Goal: Entertainment & Leisure: Consume media (video, audio)

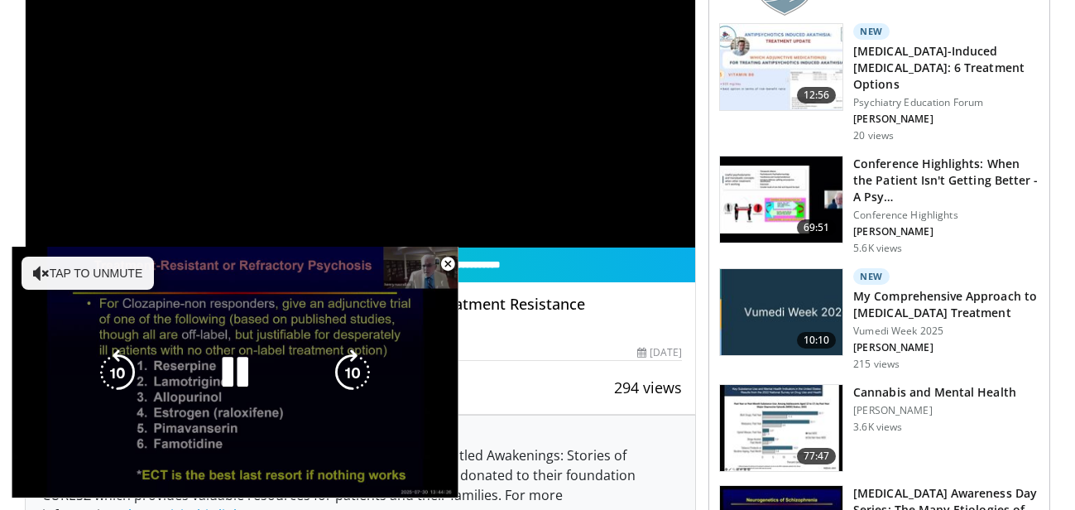
scroll to position [319, 0]
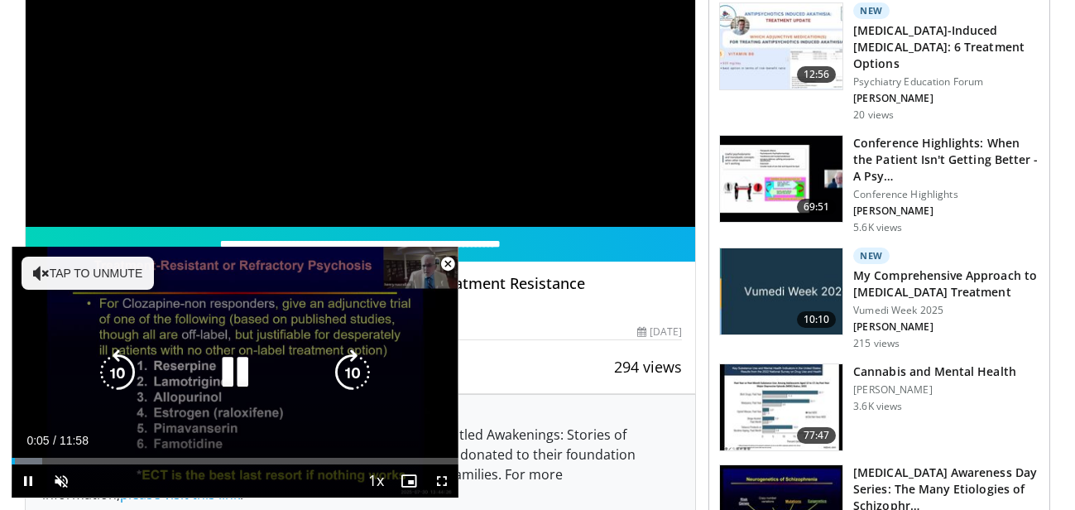
click at [142, 269] on button "Tap to unmute" at bounding box center [88, 273] width 132 height 33
click at [233, 383] on icon "Video Player" at bounding box center [235, 372] width 46 height 46
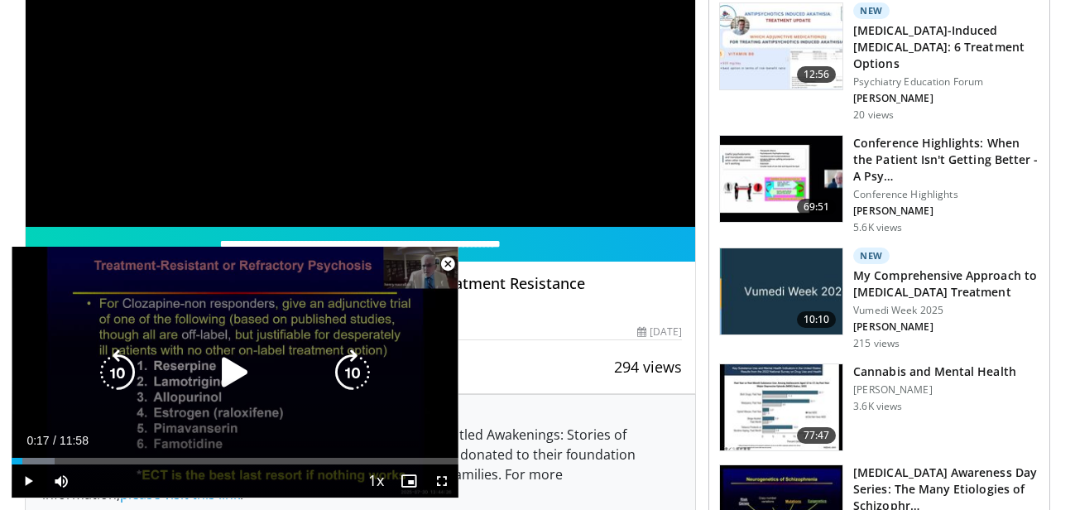
click at [233, 383] on icon "Video Player" at bounding box center [235, 372] width 46 height 46
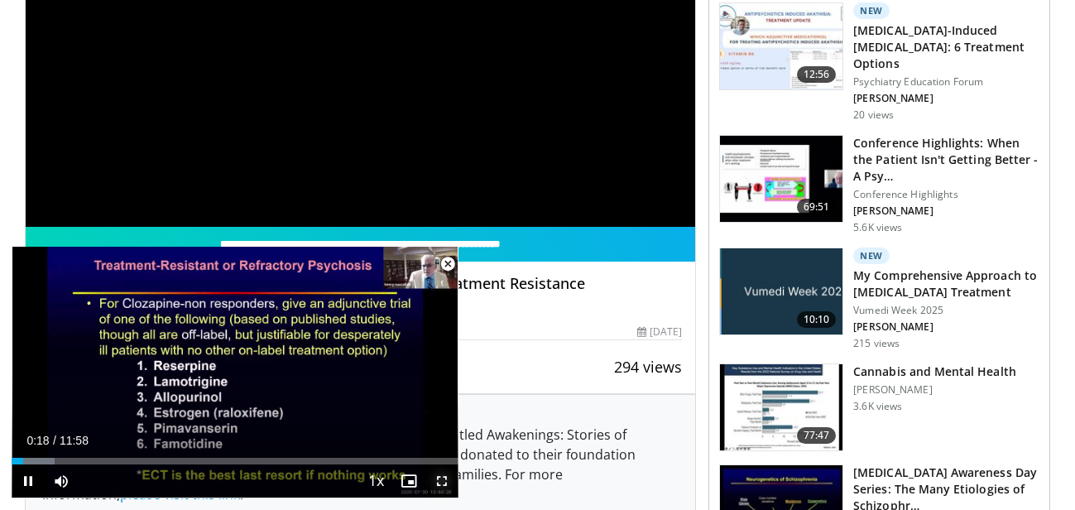
click at [440, 476] on span "Video Player" at bounding box center [441, 480] width 33 height 33
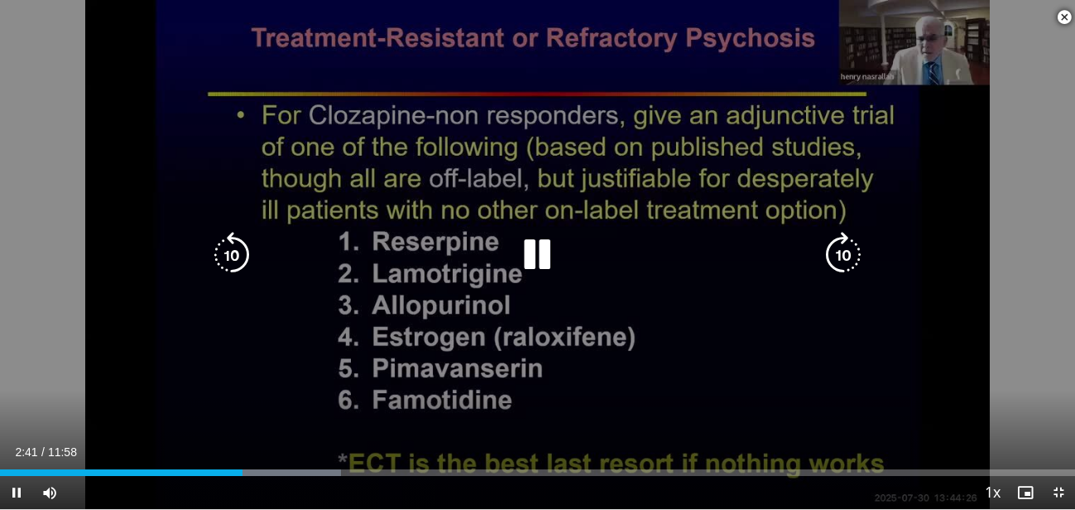
click at [848, 260] on icon "Video Player" at bounding box center [843, 255] width 46 height 46
click at [851, 261] on icon "Video Player" at bounding box center [843, 255] width 46 height 46
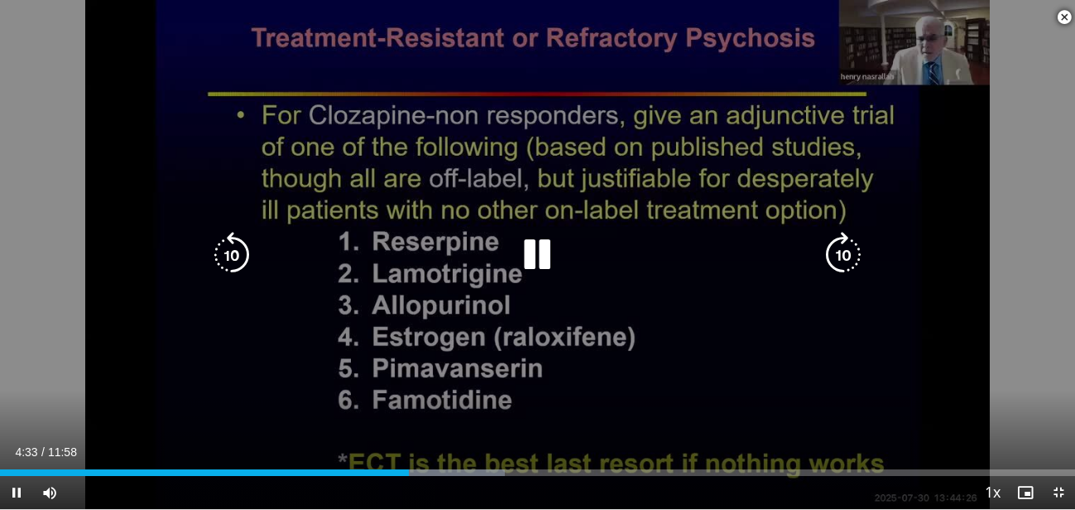
click at [856, 257] on icon "Video Player" at bounding box center [843, 255] width 46 height 46
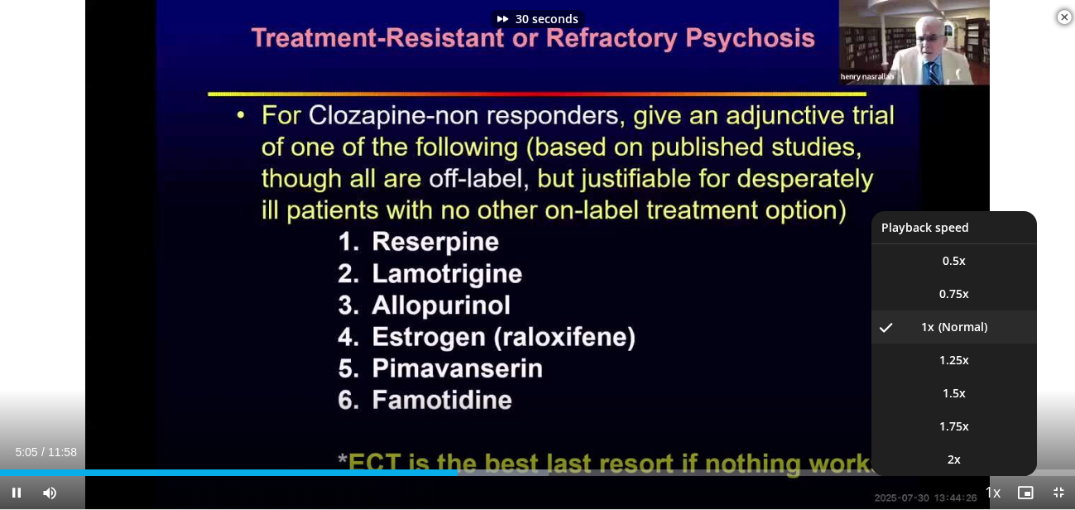
click at [991, 488] on span "Video Player" at bounding box center [992, 493] width 23 height 33
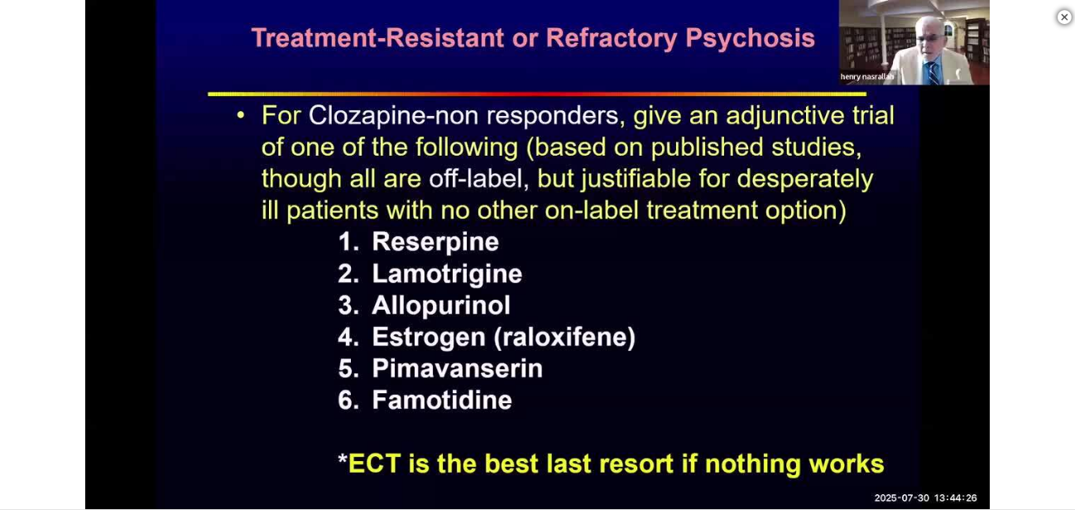
click at [991, 488] on div "30 seconds Tap to unmute" at bounding box center [537, 254] width 1075 height 509
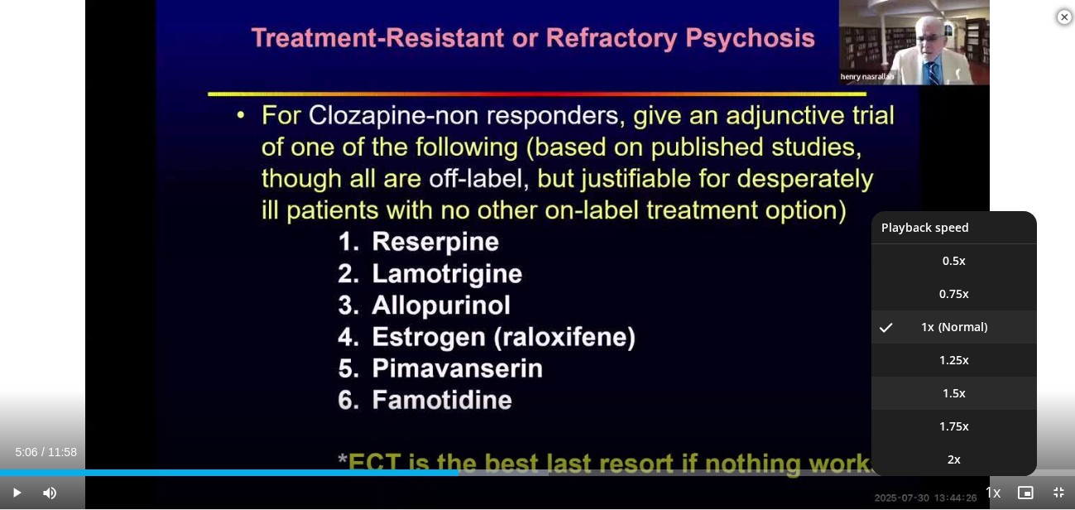
click at [946, 392] on span "1.5x" at bounding box center [954, 393] width 23 height 17
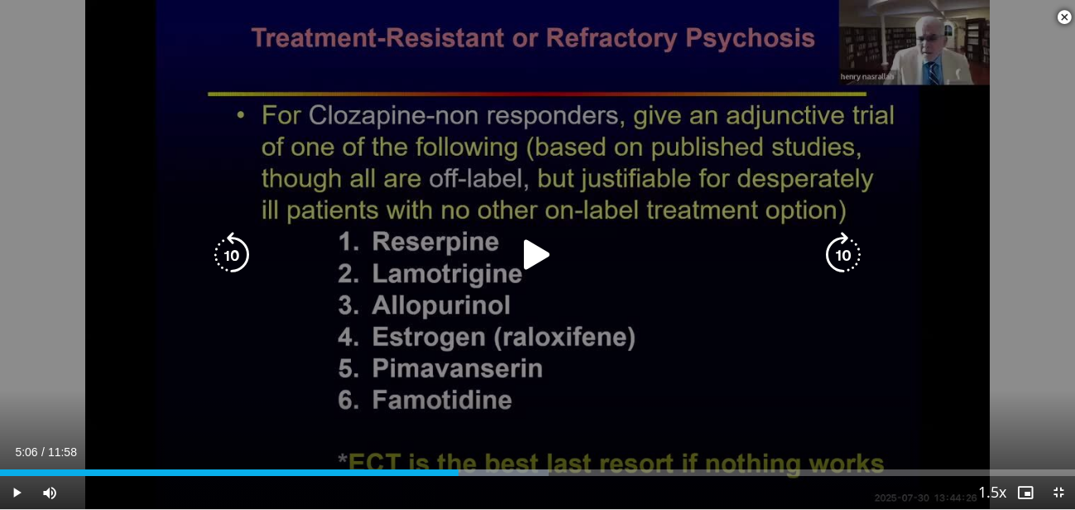
click at [533, 249] on icon "Video Player" at bounding box center [537, 255] width 46 height 46
click at [842, 253] on icon "Video Player" at bounding box center [843, 255] width 46 height 46
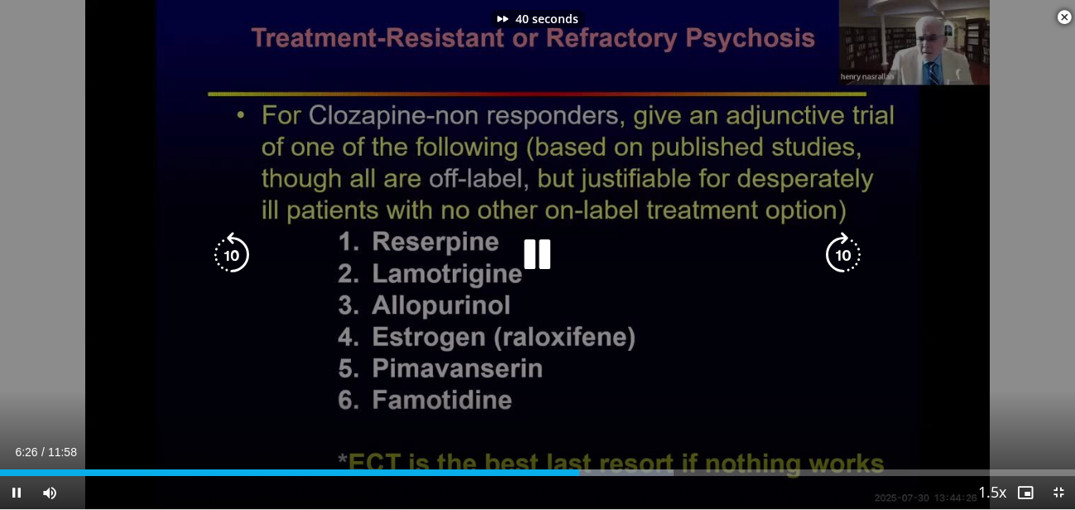
click at [842, 253] on icon "Video Player" at bounding box center [843, 255] width 46 height 46
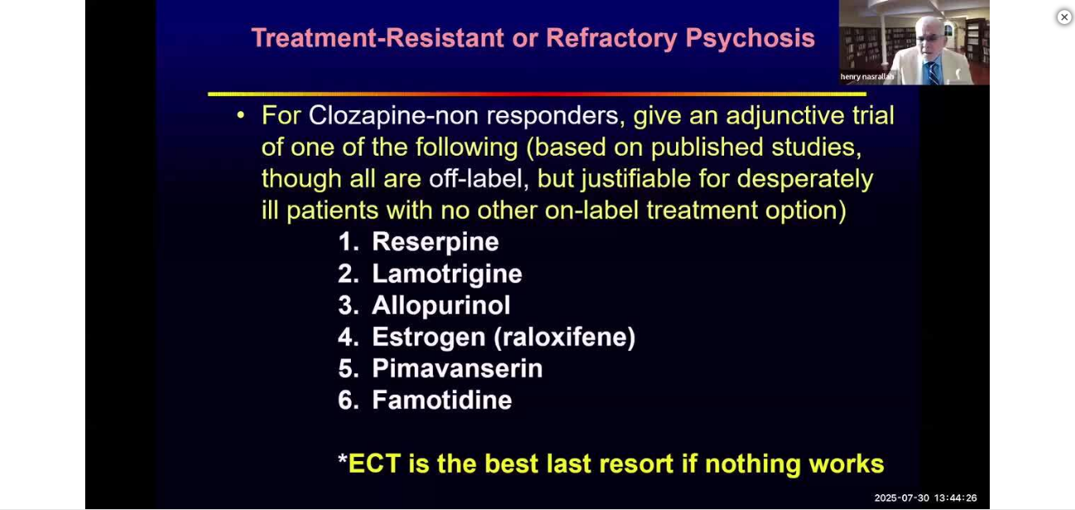
click at [842, 253] on div "50 seconds Tap to unmute" at bounding box center [537, 254] width 1075 height 509
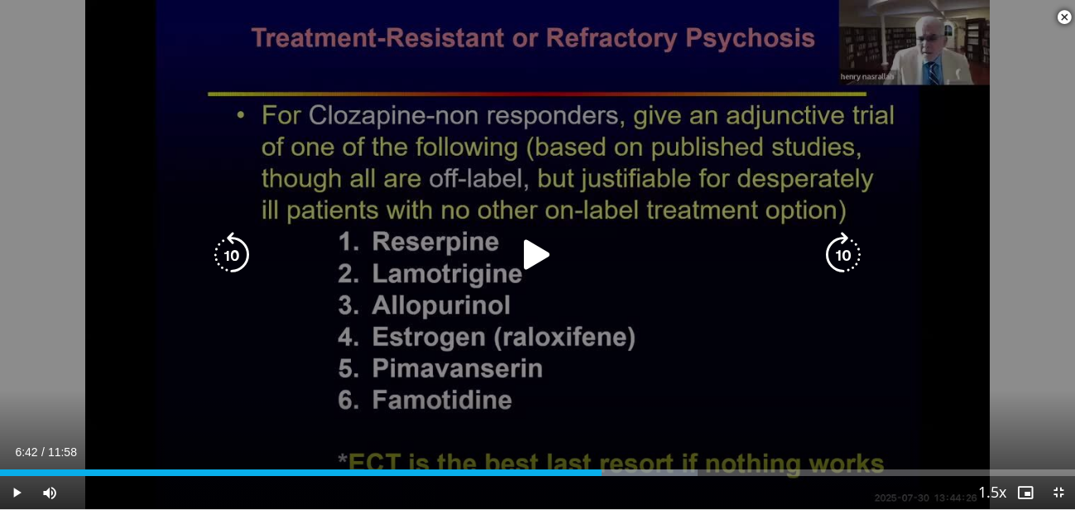
click at [534, 247] on icon "Video Player" at bounding box center [537, 255] width 46 height 46
click at [841, 249] on icon "Video Player" at bounding box center [843, 255] width 46 height 46
click at [847, 257] on icon "Video Player" at bounding box center [843, 255] width 46 height 46
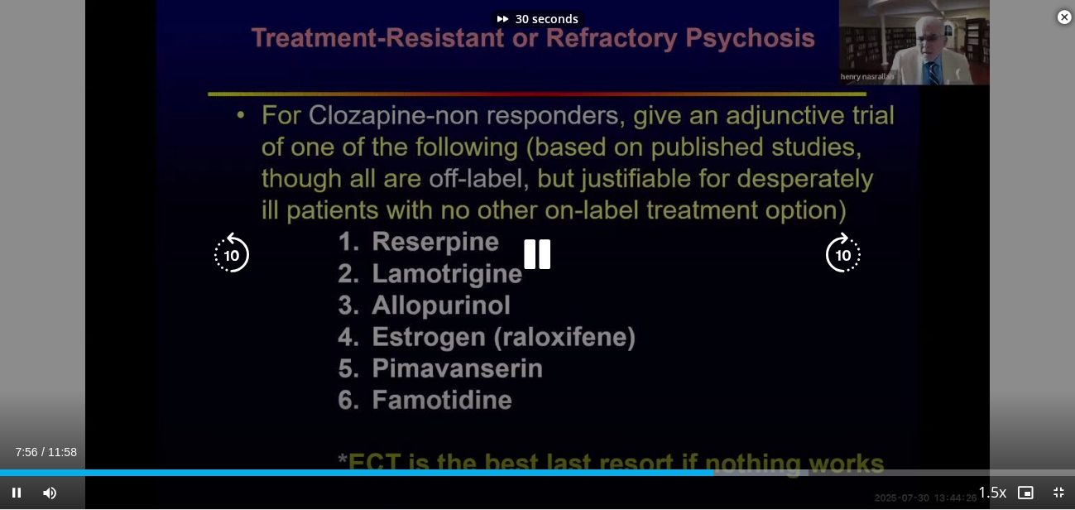
click at [847, 257] on icon "Video Player" at bounding box center [843, 255] width 46 height 46
click at [842, 250] on icon "Video Player" at bounding box center [843, 255] width 46 height 46
click at [839, 251] on icon "Video Player" at bounding box center [843, 255] width 46 height 46
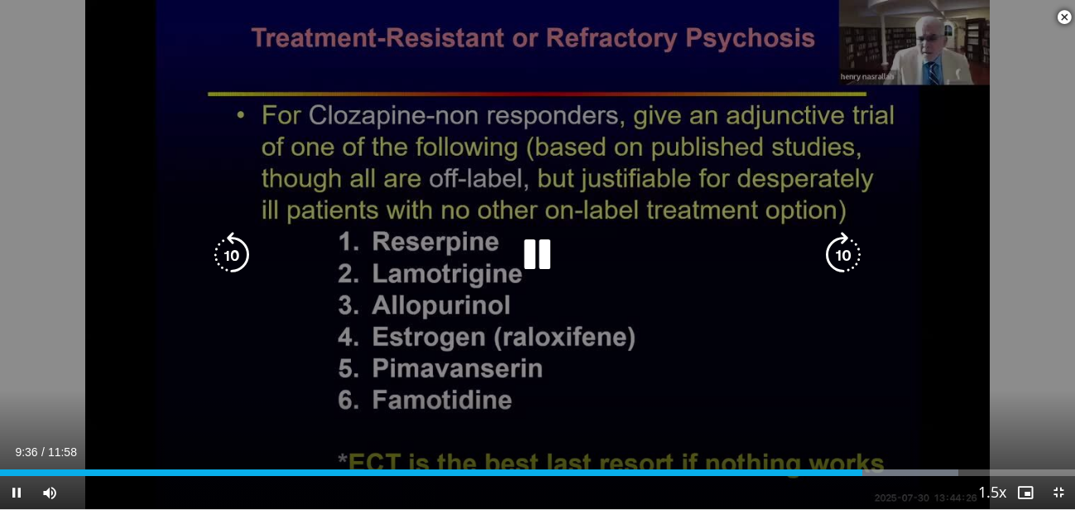
click at [839, 251] on icon "Video Player" at bounding box center [843, 255] width 46 height 46
click at [837, 247] on icon "Video Player" at bounding box center [843, 255] width 46 height 46
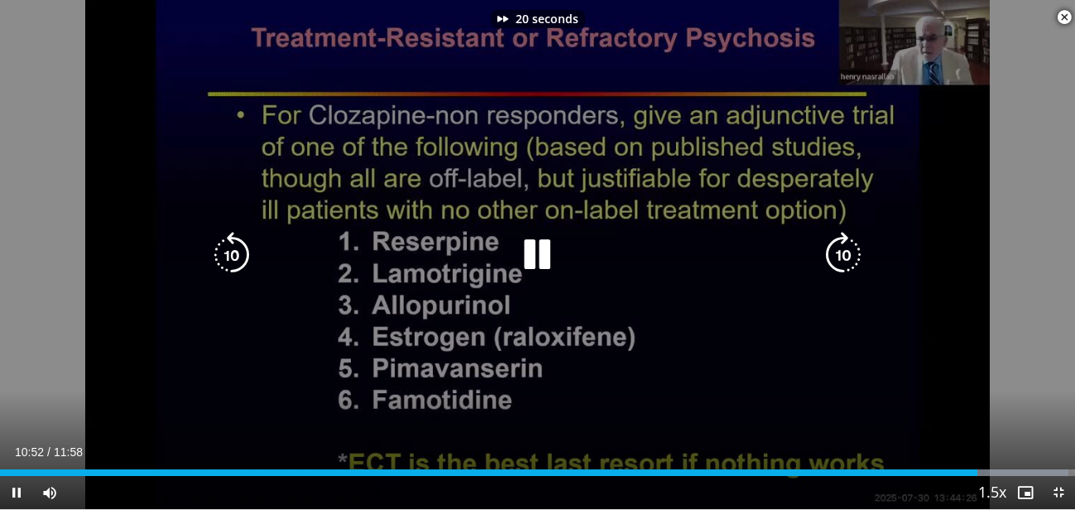
click at [837, 247] on icon "Video Player" at bounding box center [843, 255] width 46 height 46
click at [837, 248] on icon "Video Player" at bounding box center [843, 255] width 46 height 46
click at [837, 249] on icon "Video Player" at bounding box center [843, 255] width 46 height 46
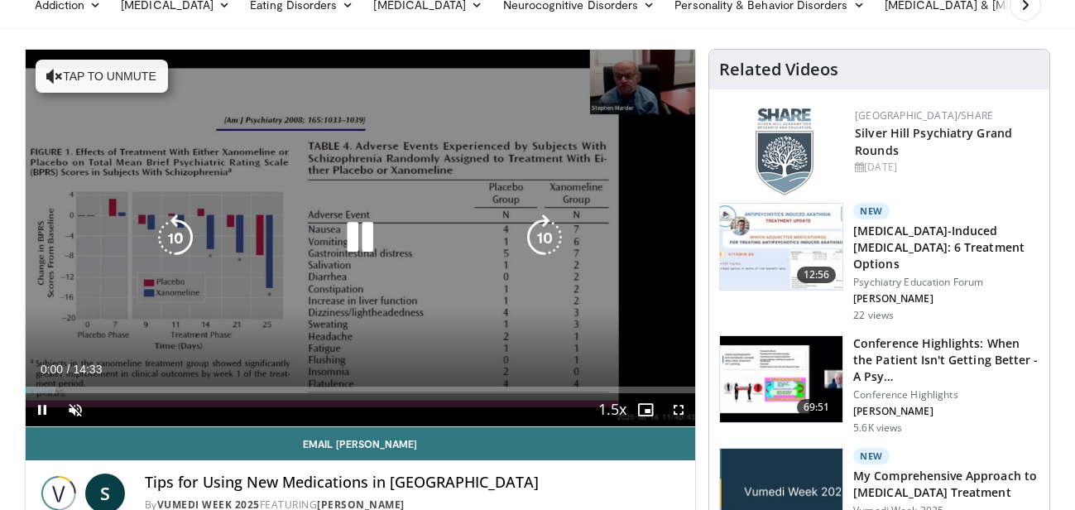
scroll to position [134, 0]
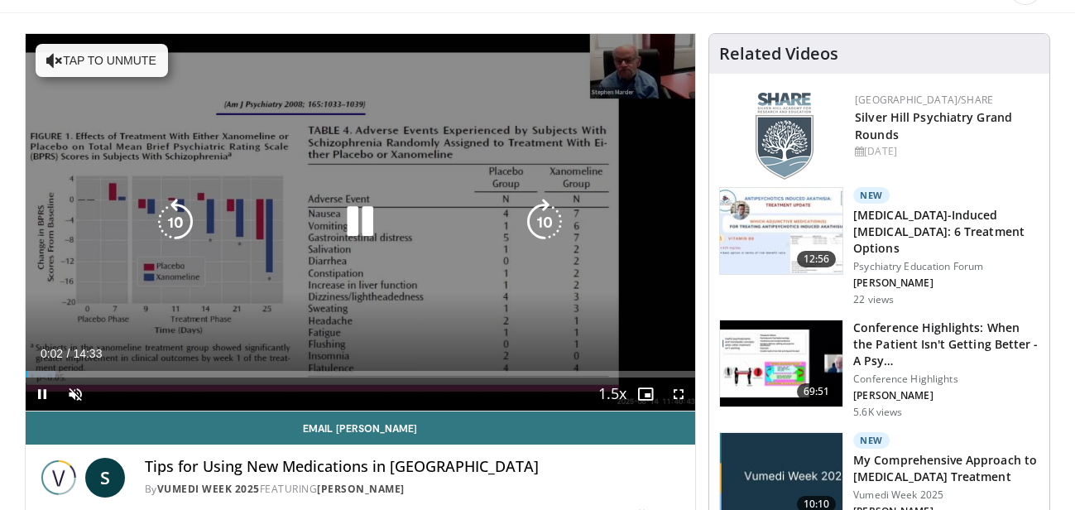
click at [113, 55] on button "Tap to unmute" at bounding box center [102, 60] width 132 height 33
click at [542, 220] on icon "Video Player" at bounding box center [544, 222] width 46 height 46
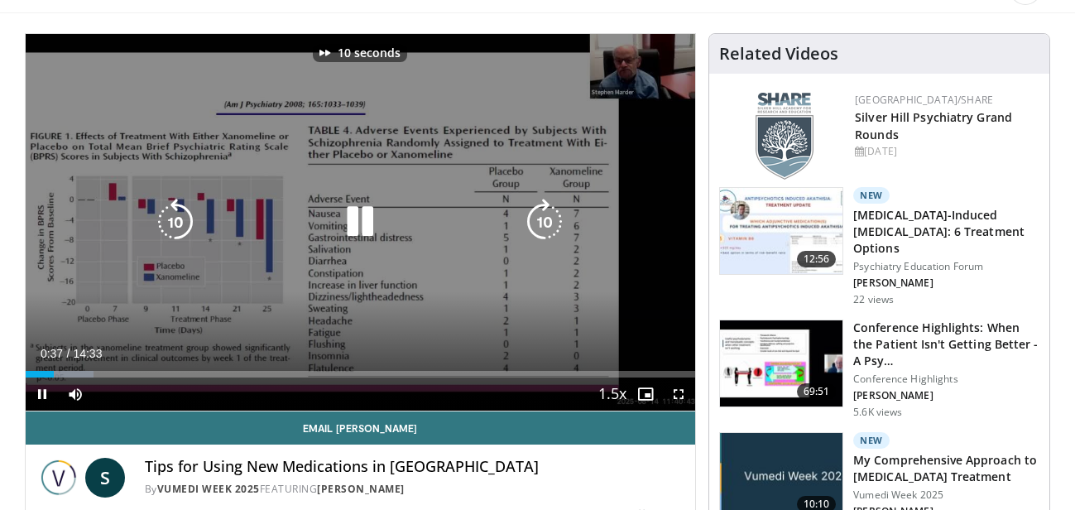
click at [542, 220] on icon "Video Player" at bounding box center [544, 222] width 46 height 46
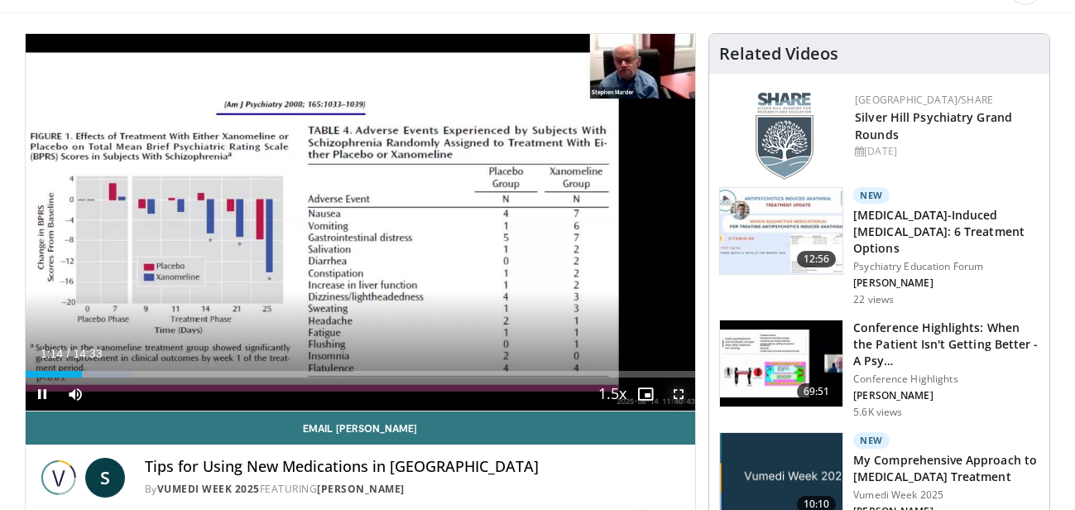
click at [674, 391] on span "Video Player" at bounding box center [678, 393] width 33 height 33
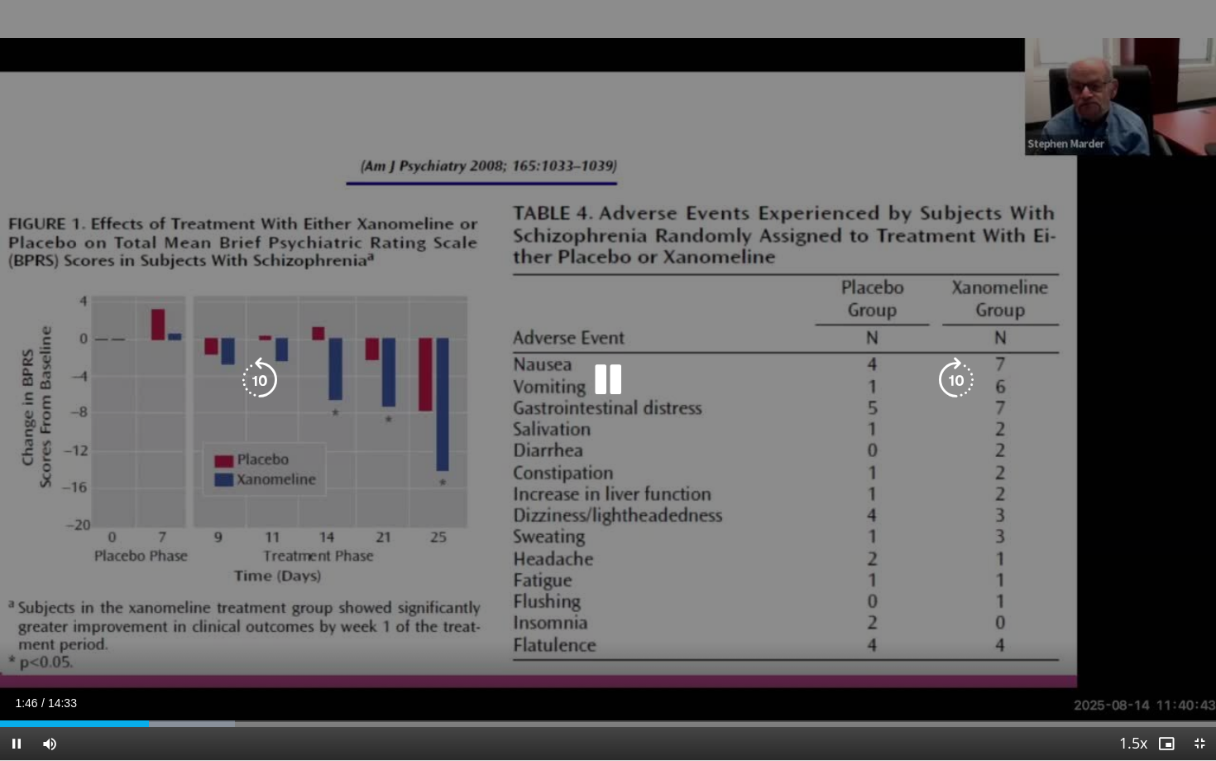
click at [955, 382] on icon "Video Player" at bounding box center [956, 380] width 46 height 46
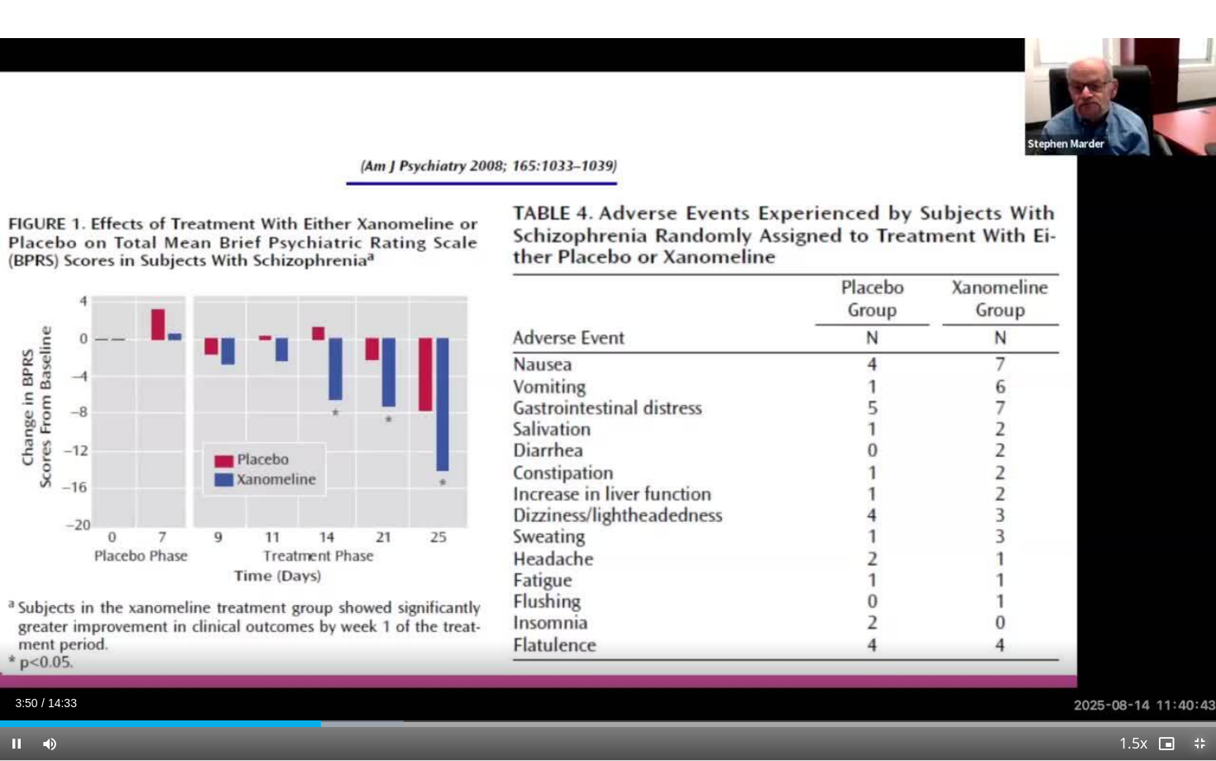
click at [1074, 509] on span "Video Player" at bounding box center [1199, 743] width 33 height 33
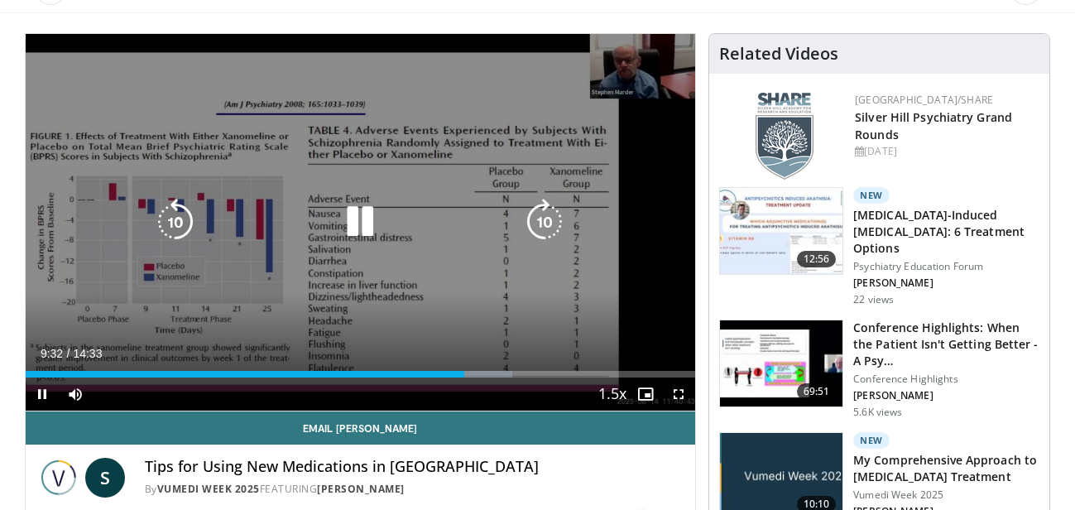
click at [546, 228] on icon "Video Player" at bounding box center [544, 222] width 46 height 46
click at [546, 220] on icon "Video Player" at bounding box center [544, 222] width 46 height 46
click at [545, 220] on icon "Video Player" at bounding box center [544, 222] width 46 height 46
click at [546, 216] on icon "Video Player" at bounding box center [544, 222] width 46 height 46
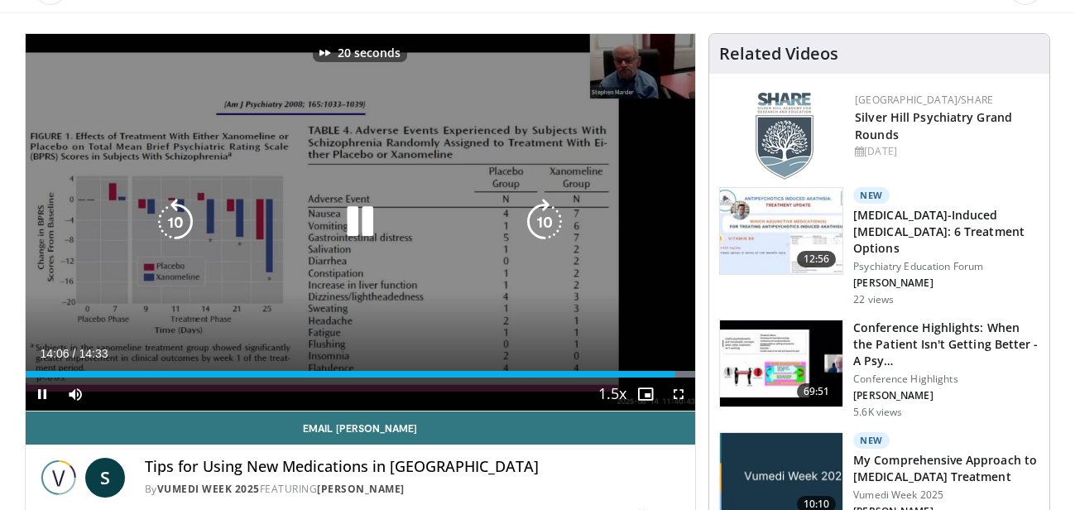
click at [547, 220] on icon "Video Player" at bounding box center [544, 222] width 46 height 46
click at [548, 220] on icon "Video Player" at bounding box center [544, 222] width 46 height 46
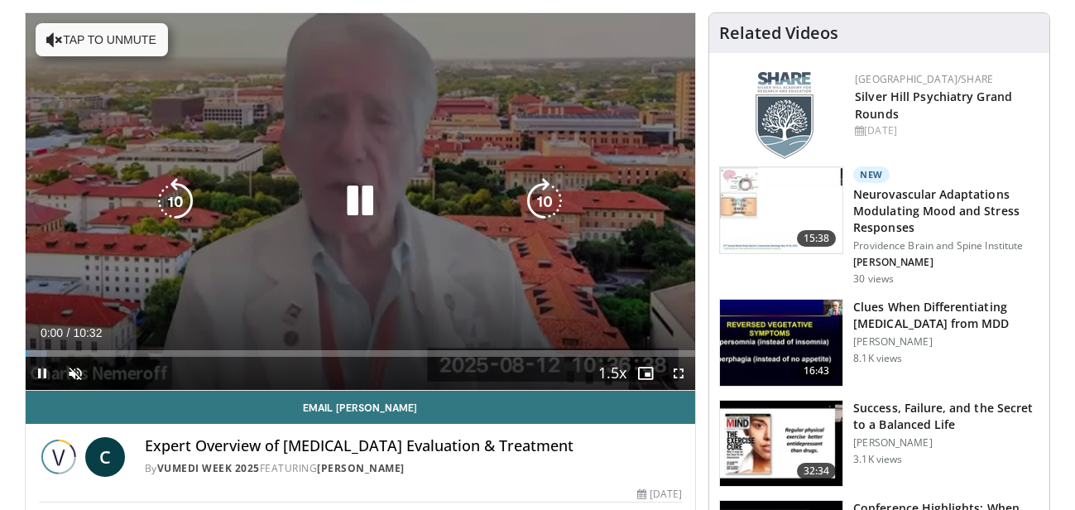
scroll to position [155, 0]
click at [128, 40] on button "Tap to unmute" at bounding box center [102, 39] width 132 height 33
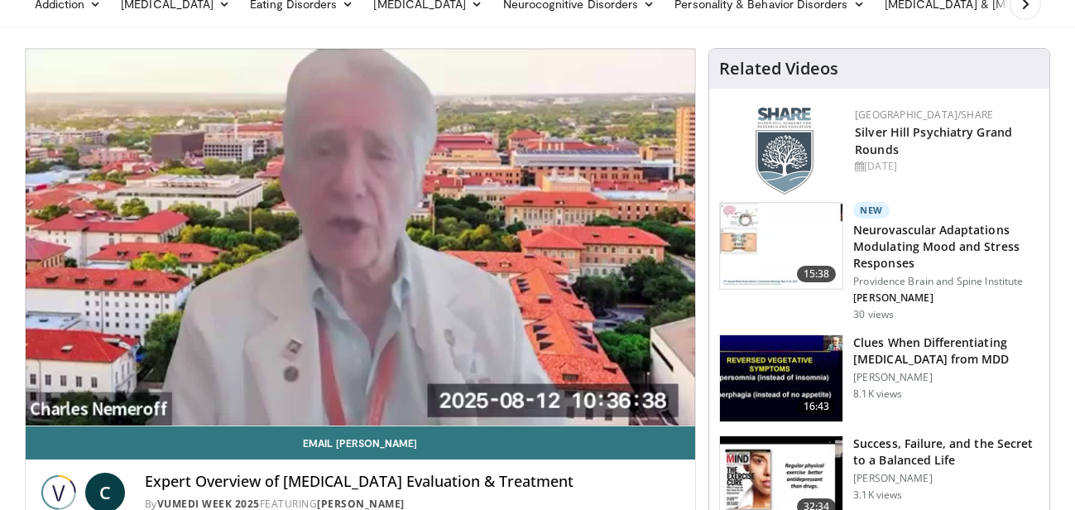
scroll to position [113, 0]
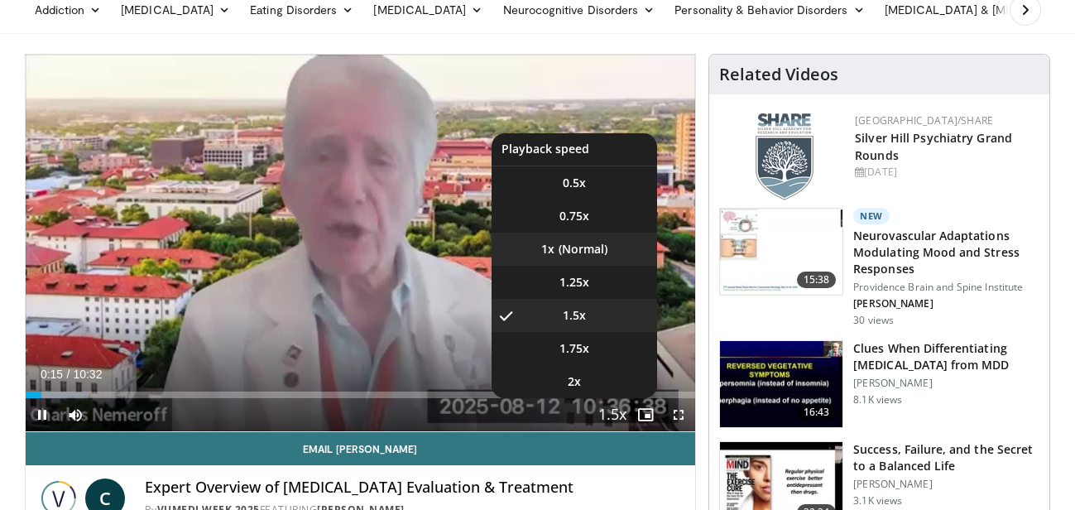
click at [561, 247] on li "1x" at bounding box center [575, 249] width 166 height 33
click at [586, 310] on li "1.5x" at bounding box center [575, 315] width 166 height 33
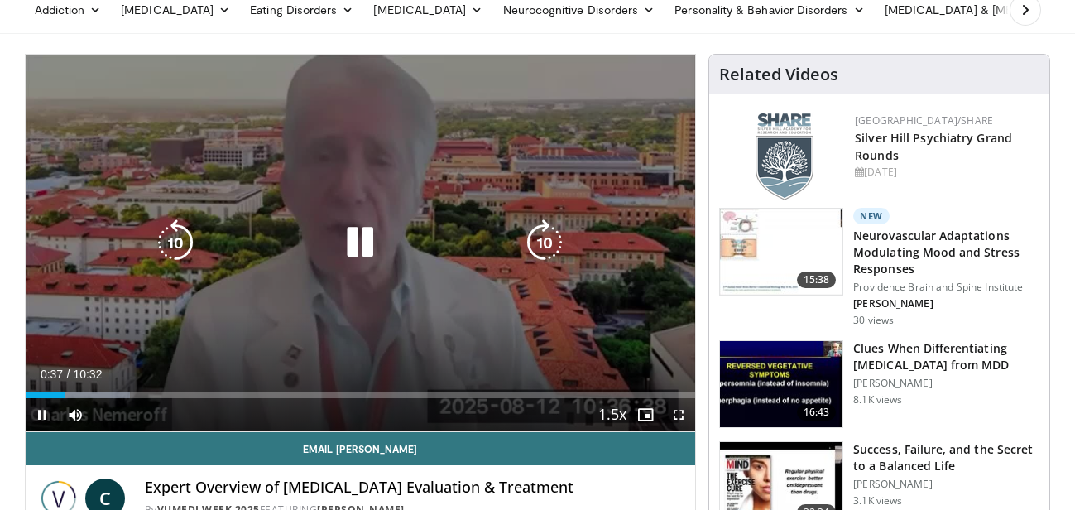
click at [540, 238] on icon "Video Player" at bounding box center [544, 242] width 46 height 46
click at [540, 239] on icon "Video Player" at bounding box center [544, 242] width 46 height 46
click at [541, 239] on icon "Video Player" at bounding box center [544, 242] width 46 height 46
click at [542, 239] on icon "Video Player" at bounding box center [544, 242] width 46 height 46
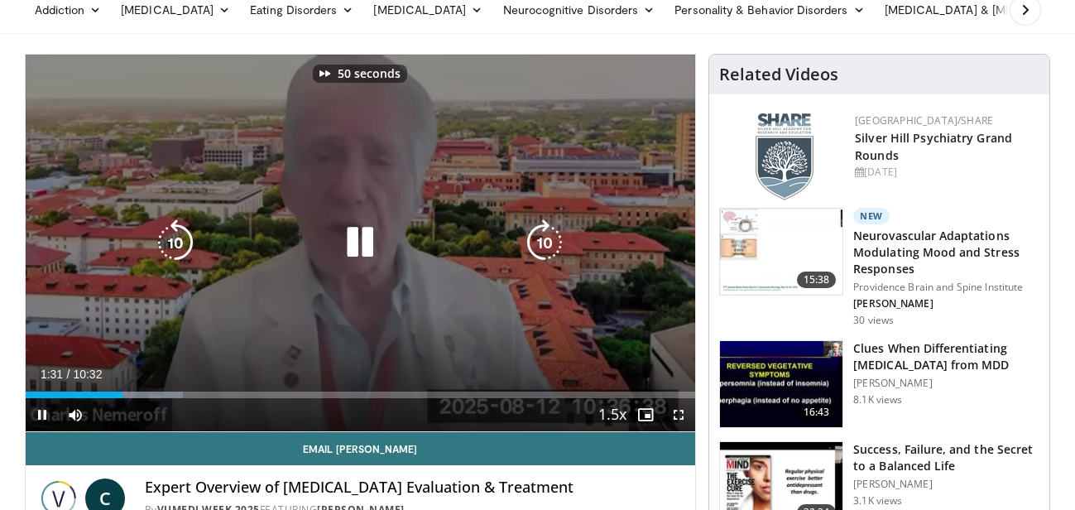
click at [542, 239] on icon "Video Player" at bounding box center [544, 242] width 46 height 46
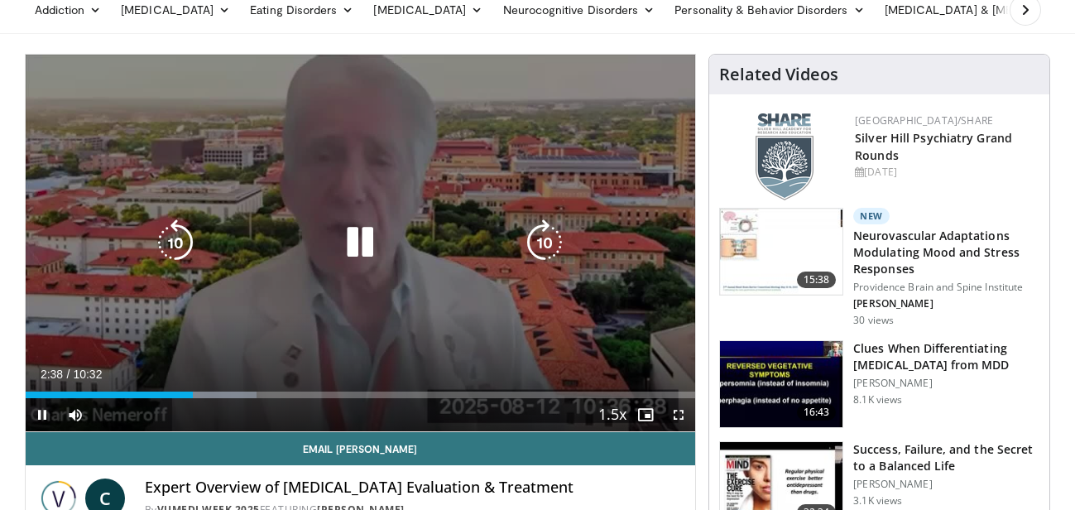
click at [172, 238] on icon "Video Player" at bounding box center [175, 242] width 46 height 46
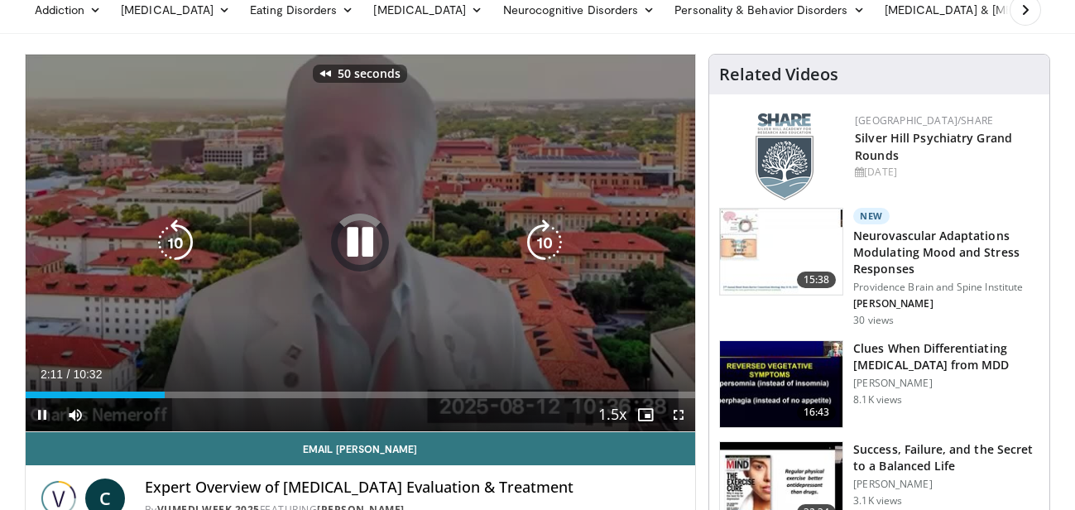
click at [172, 238] on icon "Video Player" at bounding box center [175, 242] width 46 height 46
click at [173, 238] on icon "Video Player" at bounding box center [175, 242] width 46 height 46
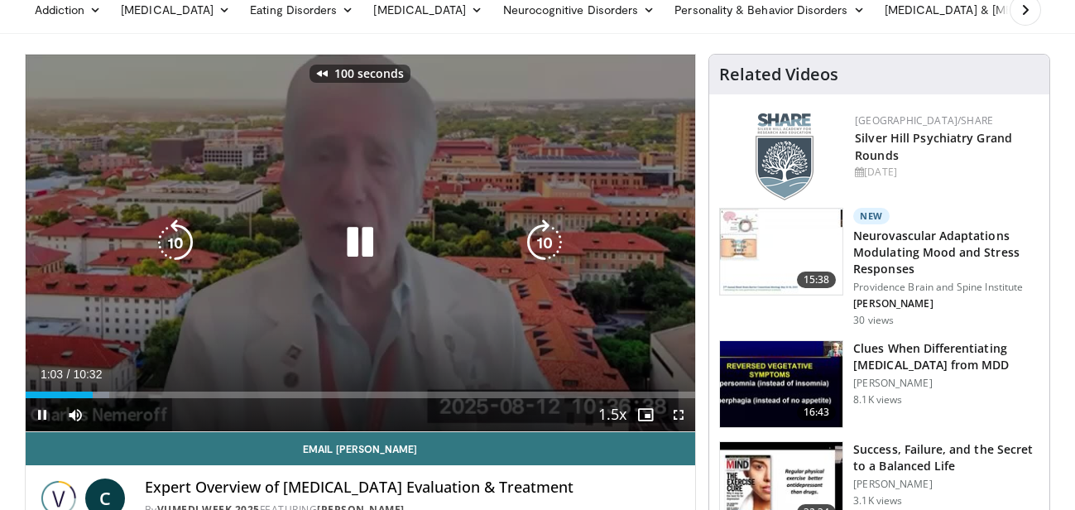
click at [173, 238] on icon "Video Player" at bounding box center [175, 242] width 46 height 46
click at [180, 237] on icon "Video Player" at bounding box center [175, 242] width 46 height 46
click at [180, 238] on icon "Video Player" at bounding box center [175, 242] width 46 height 46
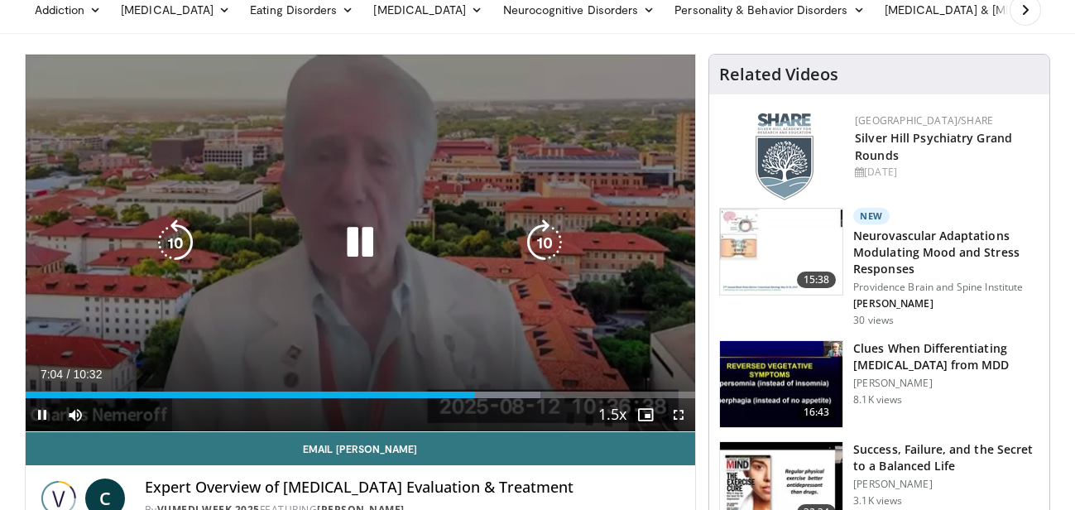
click at [162, 242] on icon "Video Player" at bounding box center [175, 242] width 46 height 46
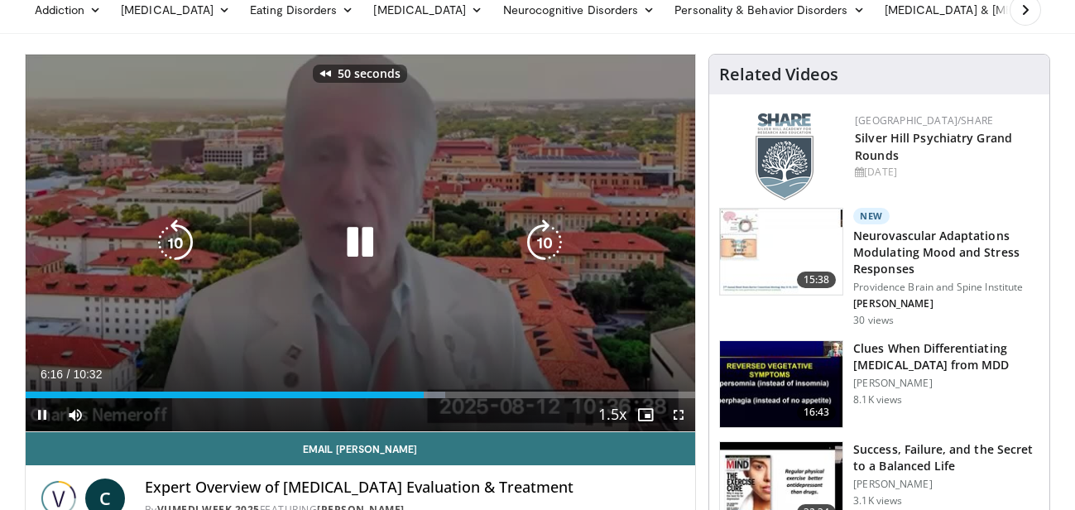
click at [162, 242] on icon "Video Player" at bounding box center [175, 242] width 46 height 46
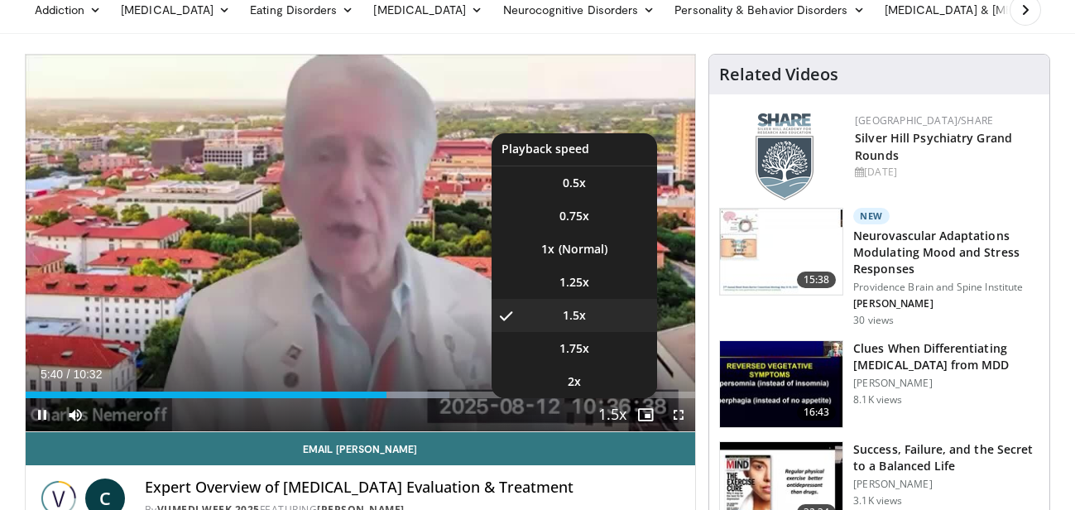
click at [613, 409] on span "Video Player" at bounding box center [612, 415] width 23 height 33
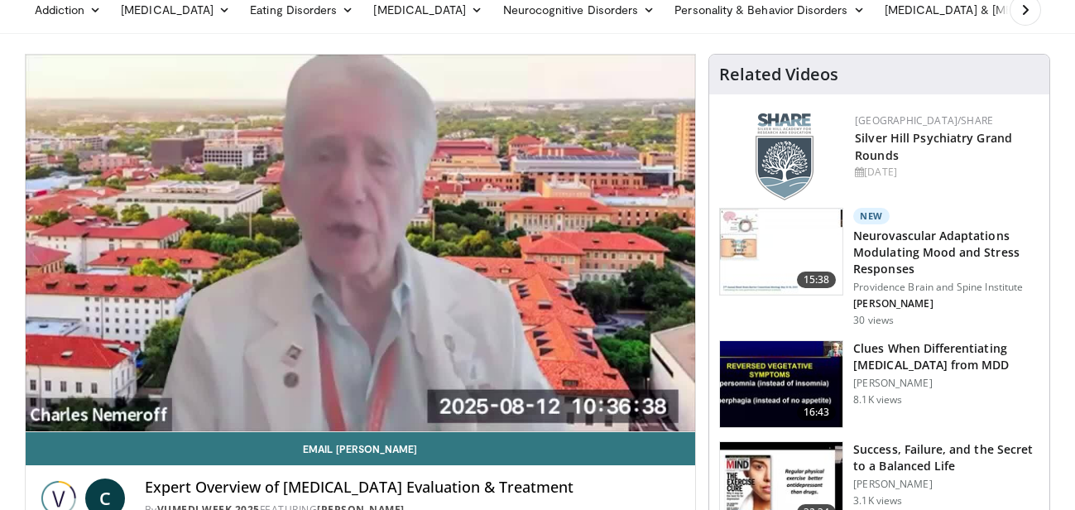
click at [613, 409] on div "90 seconds Tap to unmute" at bounding box center [361, 243] width 670 height 377
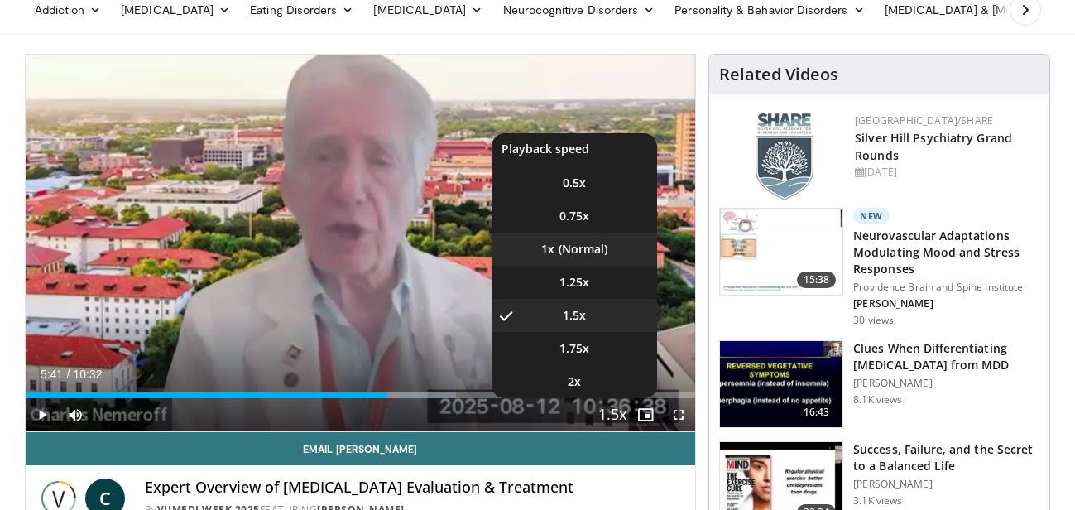
click at [569, 249] on li "1x" at bounding box center [575, 249] width 166 height 33
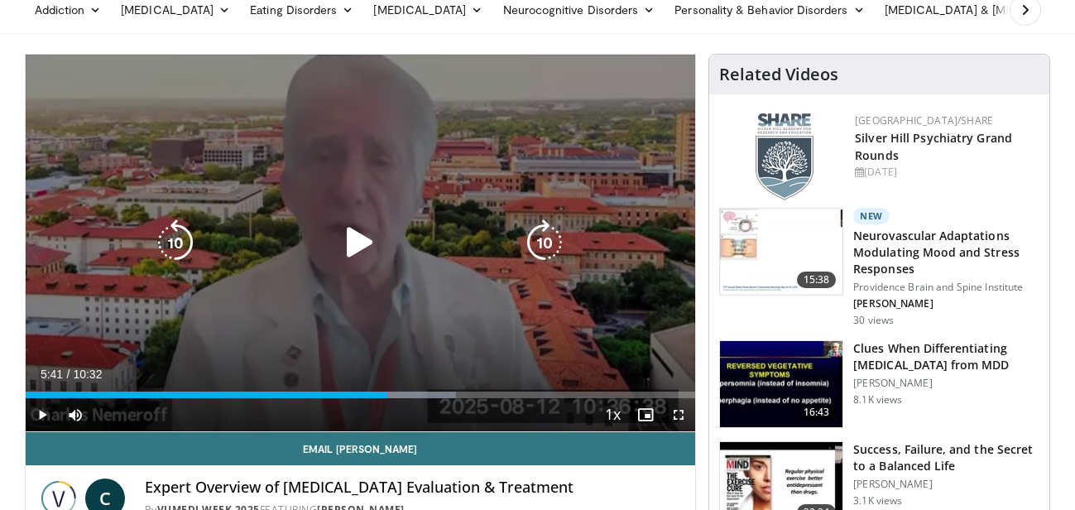
click at [356, 237] on icon "Video Player" at bounding box center [360, 242] width 46 height 46
click at [173, 240] on icon "Video Player" at bounding box center [175, 242] width 46 height 46
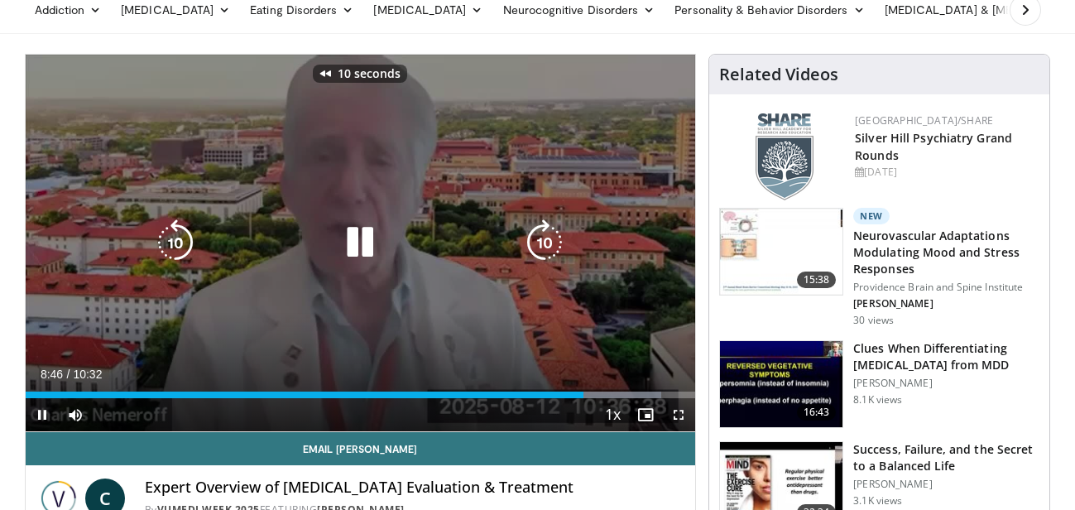
click at [173, 240] on icon "Video Player" at bounding box center [175, 242] width 46 height 46
